Goal: Task Accomplishment & Management: Manage account settings

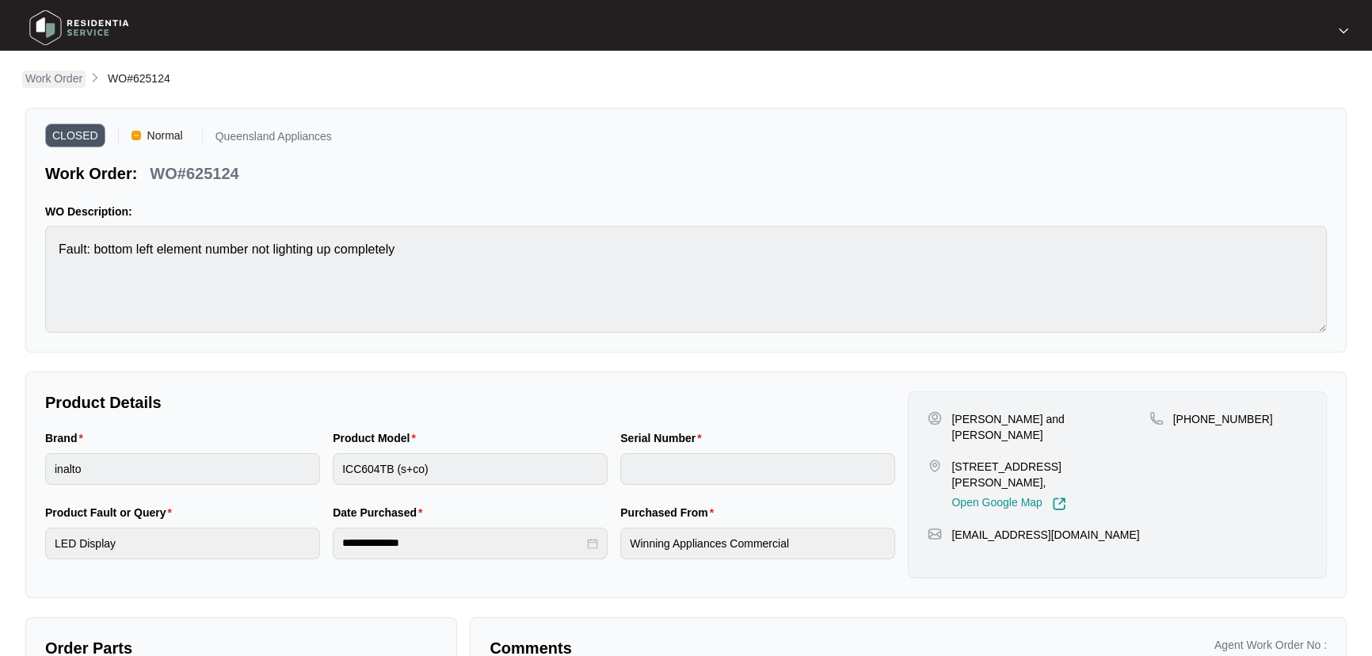
click at [51, 78] on p "Work Order" at bounding box center [53, 79] width 57 height 16
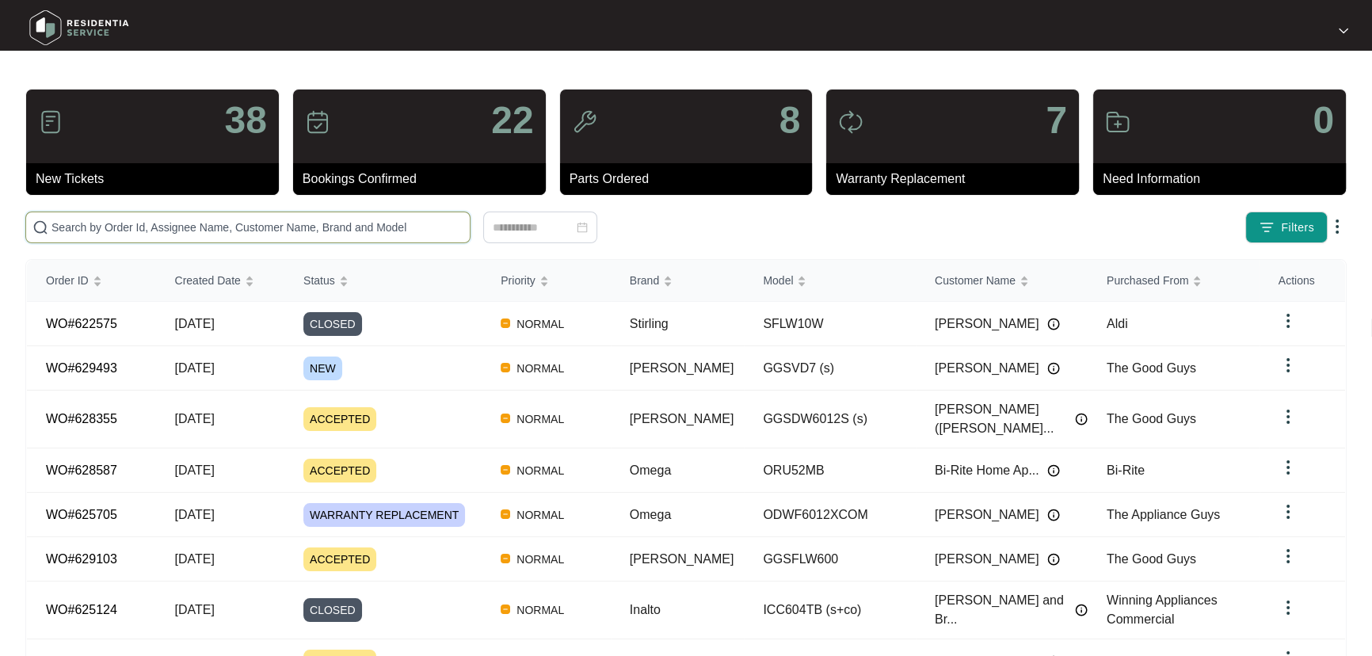
click at [193, 222] on input "text" at bounding box center [257, 227] width 412 height 17
paste input "627878"
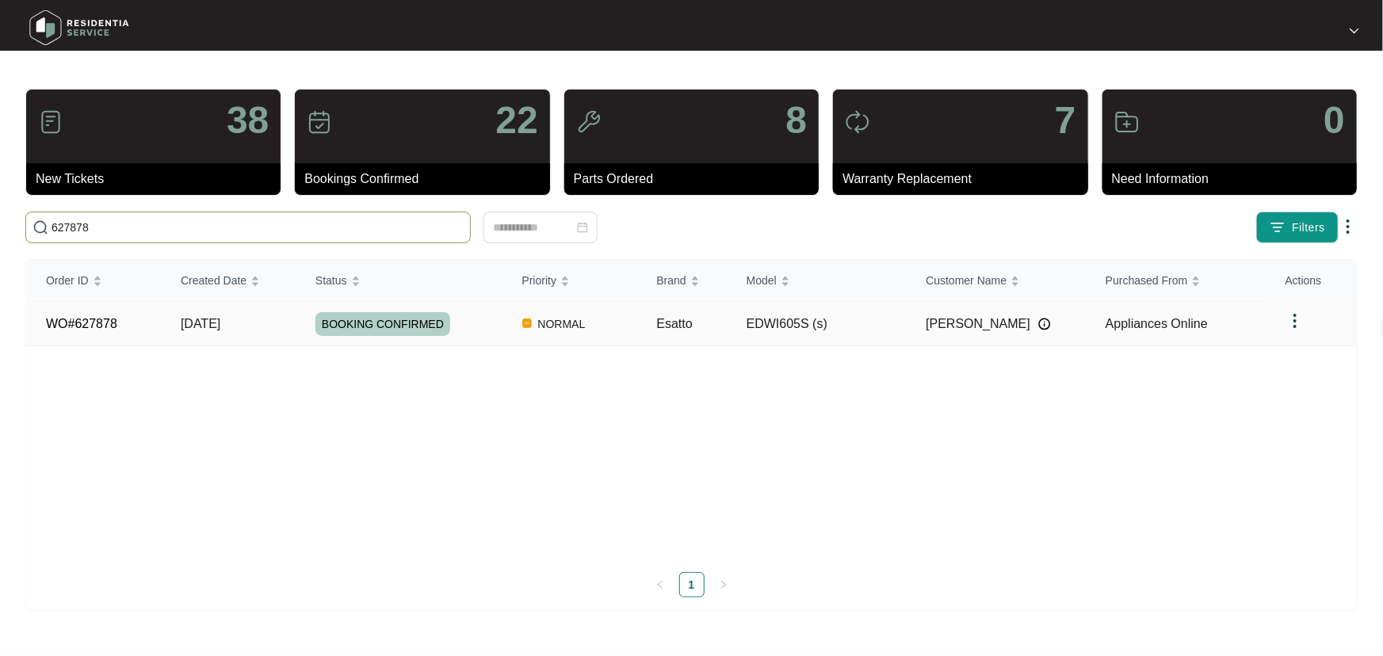
type input "627878"
click at [497, 315] on div "BOOKING CONFIRMED" at bounding box center [409, 324] width 188 height 24
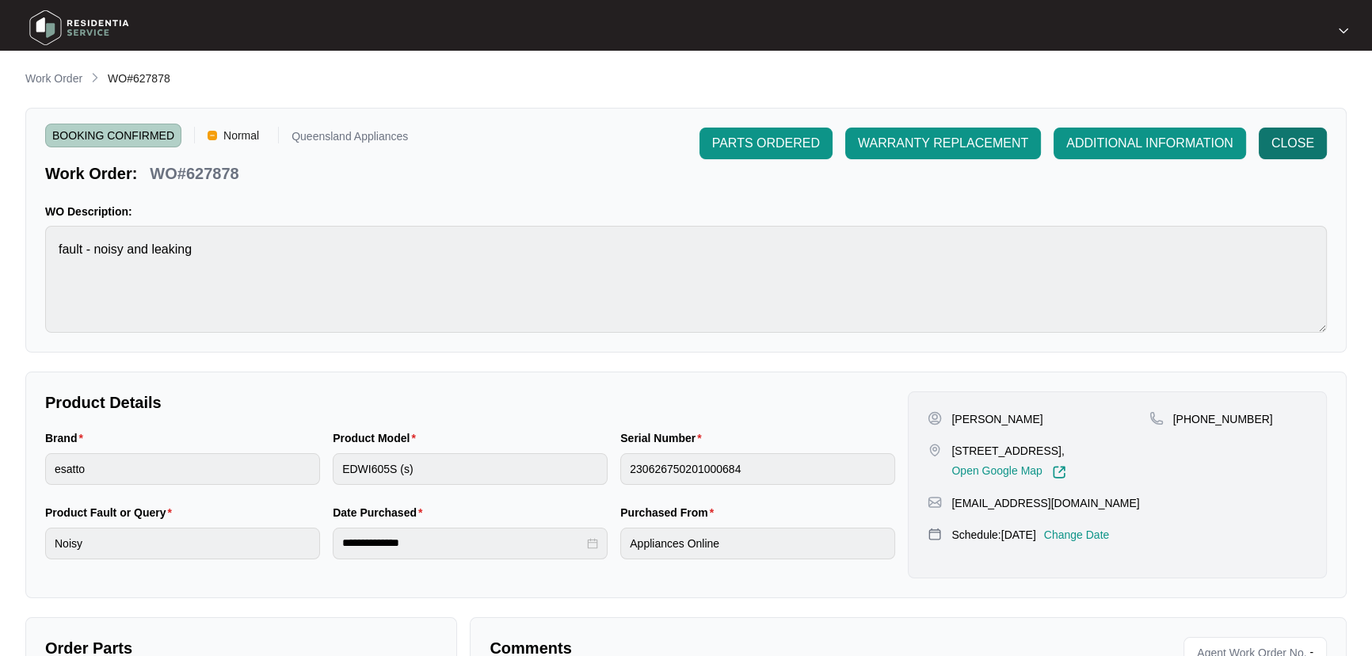
click at [1310, 139] on span "CLOSE" at bounding box center [1293, 143] width 43 height 19
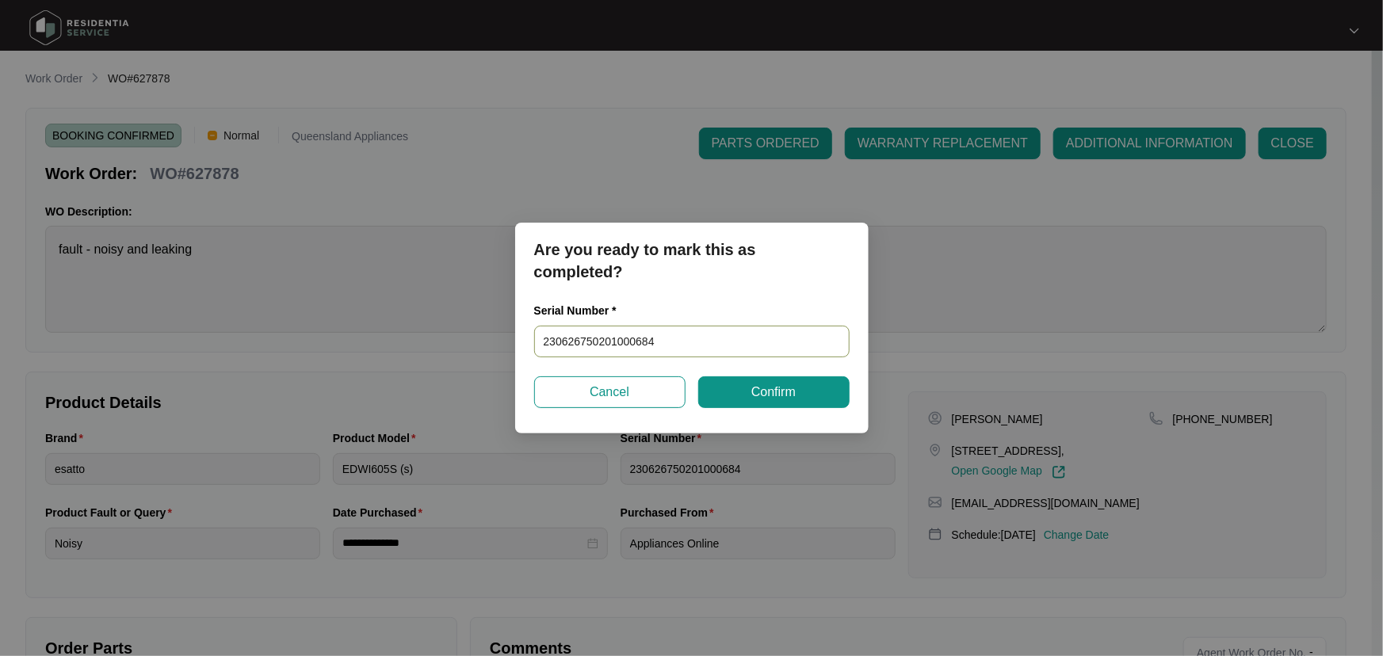
drag, startPoint x: 679, startPoint y: 343, endPoint x: 288, endPoint y: 342, distance: 391.4
click at [288, 342] on div "Are you ready to mark this as completed? Serial Number * 230626750201000684 Can…" at bounding box center [691, 328] width 1383 height 656
click at [821, 387] on button "Confirm" at bounding box center [773, 392] width 151 height 32
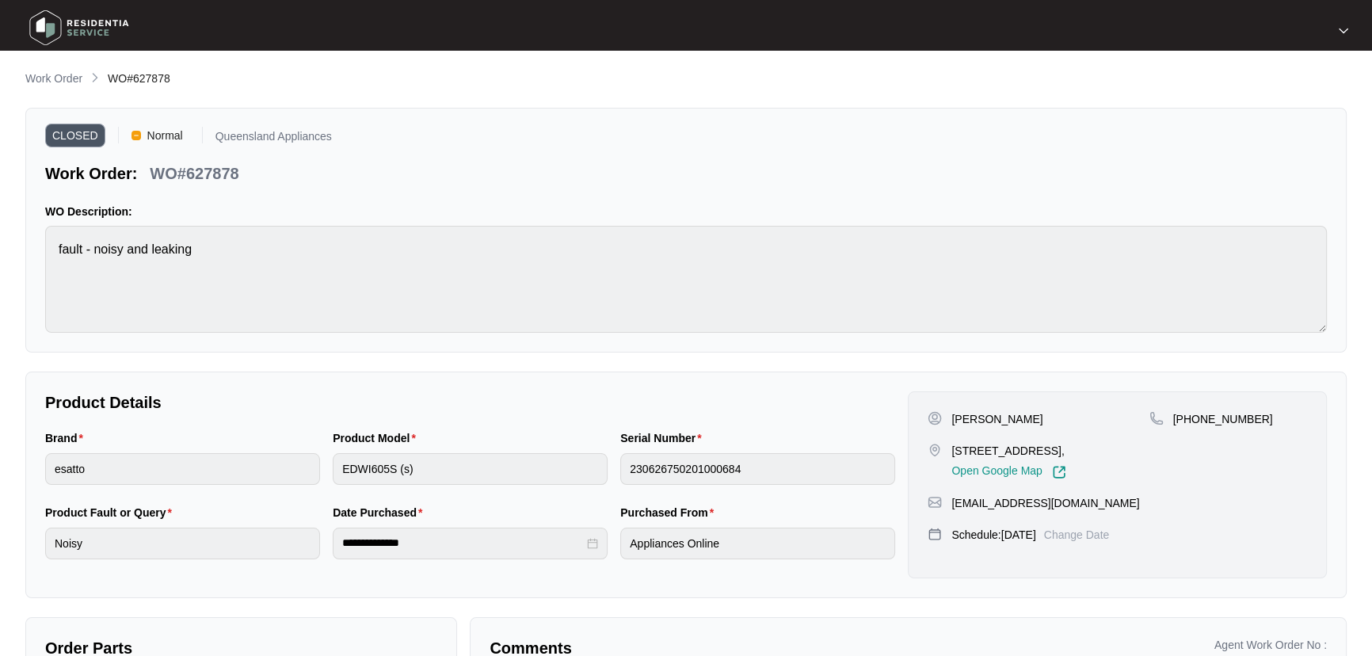
click at [1313, 139] on div "CLOSED Normal [GEOGRAPHIC_DATA] Appliances Work Order: WO#627878" at bounding box center [686, 156] width 1282 height 57
click at [50, 75] on p "Work Order" at bounding box center [53, 79] width 57 height 16
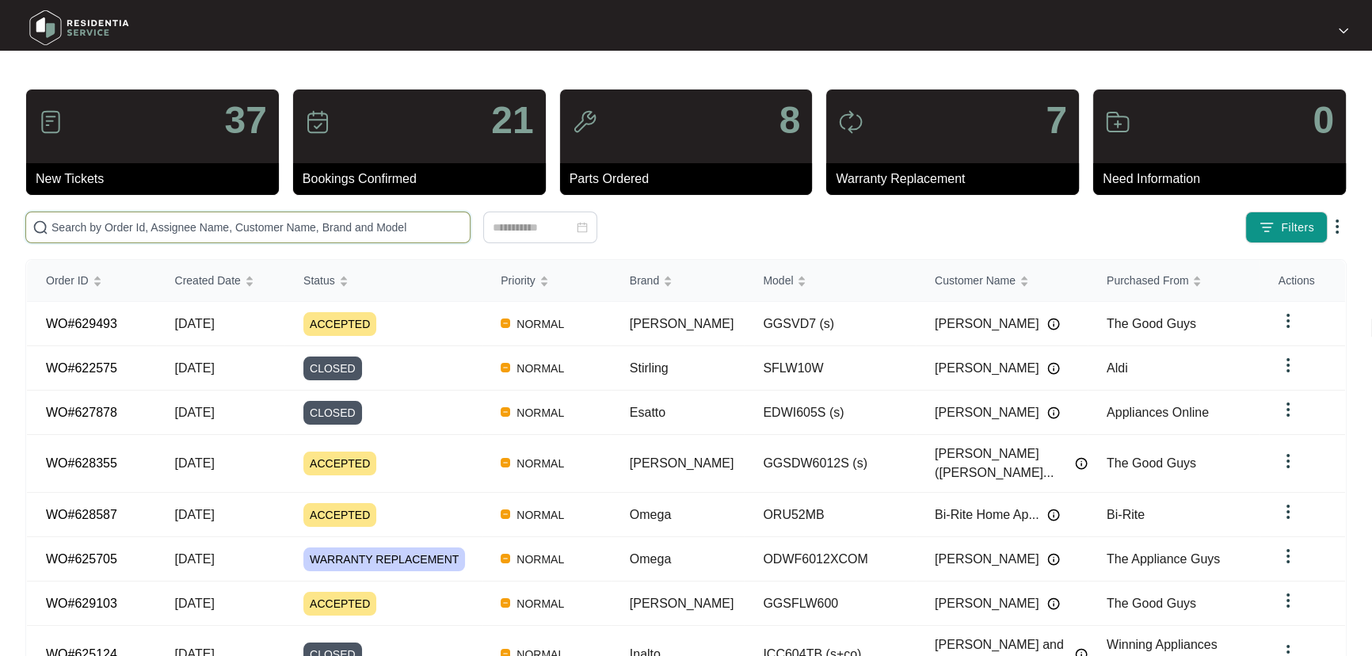
click at [351, 224] on input "text" at bounding box center [257, 227] width 412 height 17
paste input "627093"
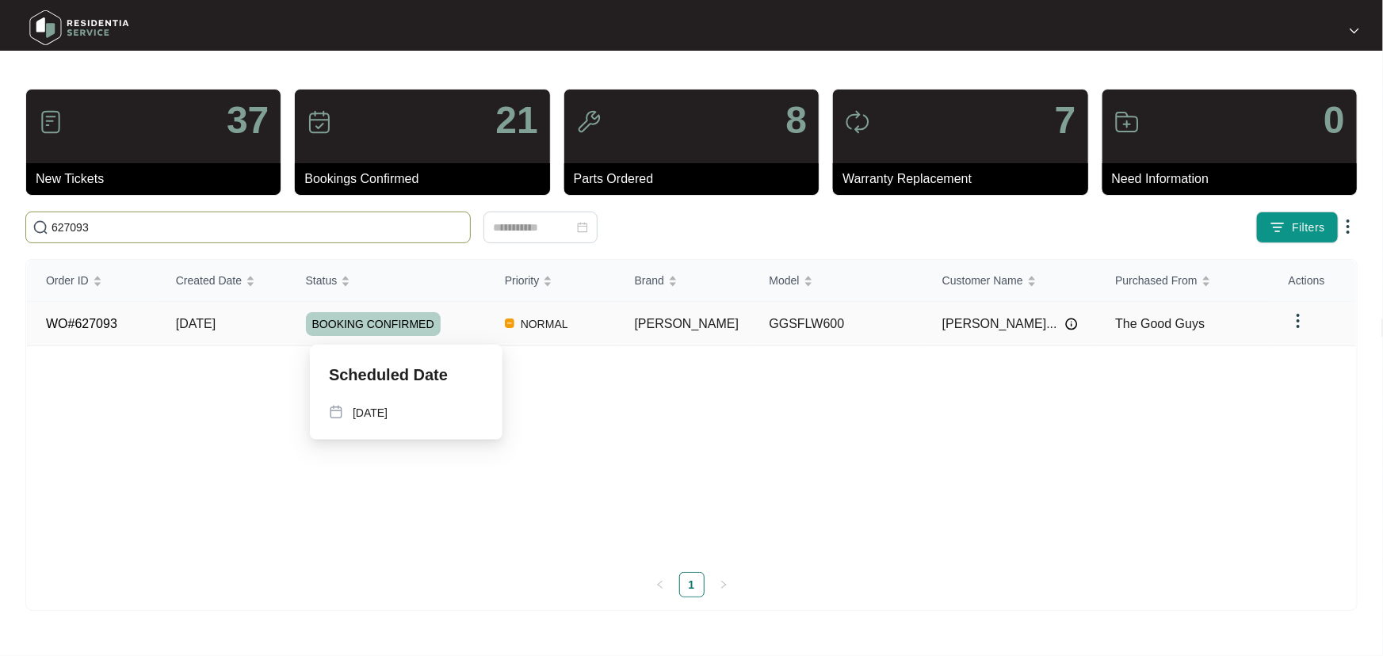
type input "627093"
click at [475, 326] on div "BOOKING CONFIRMED" at bounding box center [396, 324] width 180 height 24
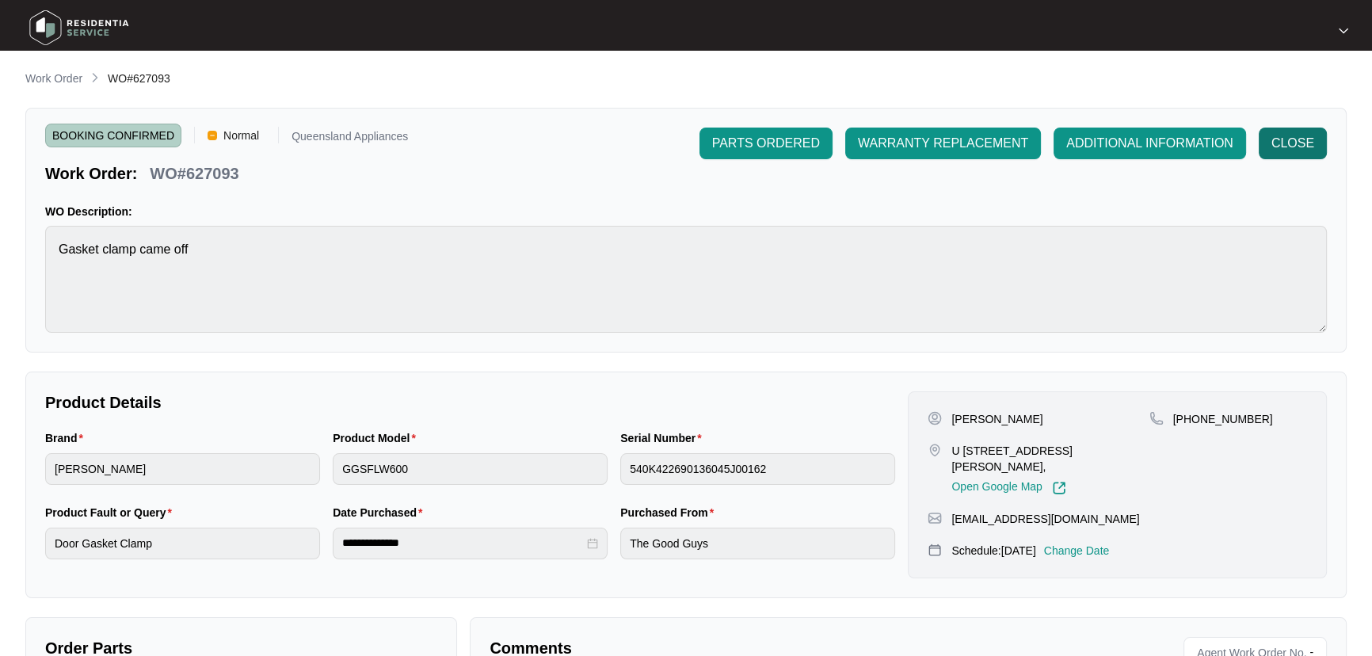
click at [1287, 144] on span "CLOSE" at bounding box center [1293, 143] width 43 height 19
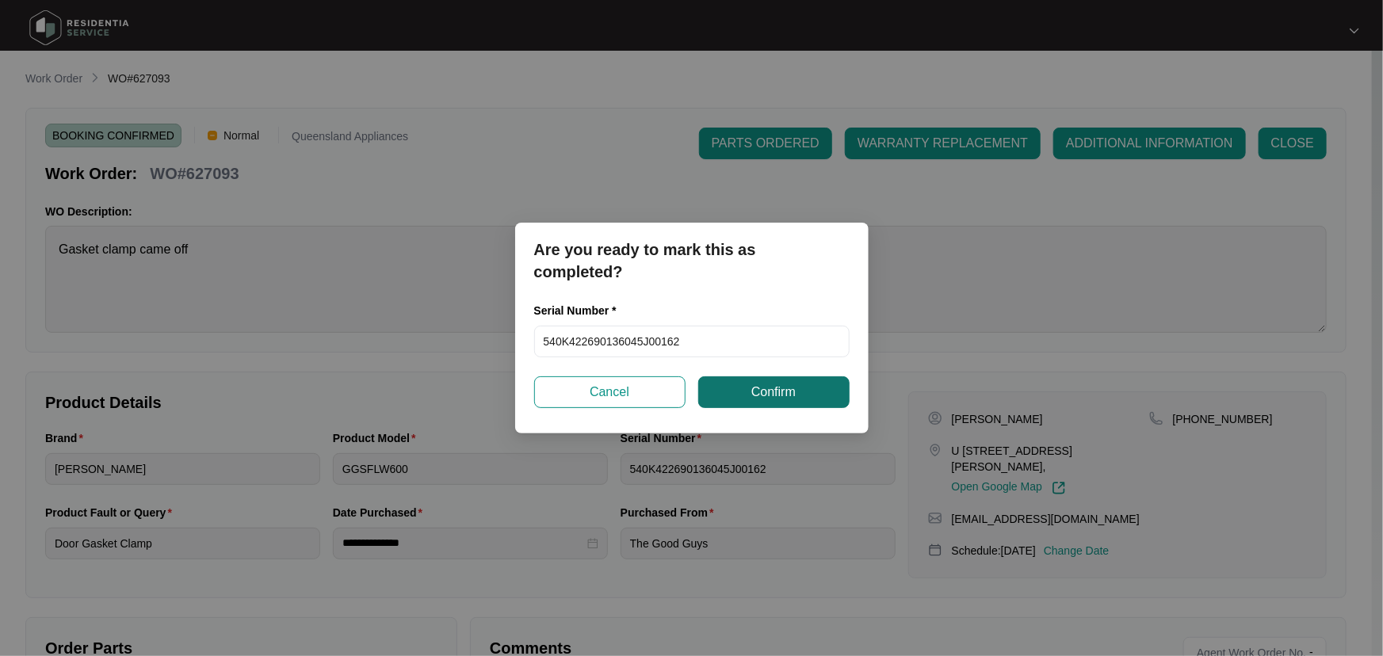
click at [761, 387] on span "Confirm" at bounding box center [773, 392] width 44 height 19
